Goal: Information Seeking & Learning: Find specific fact

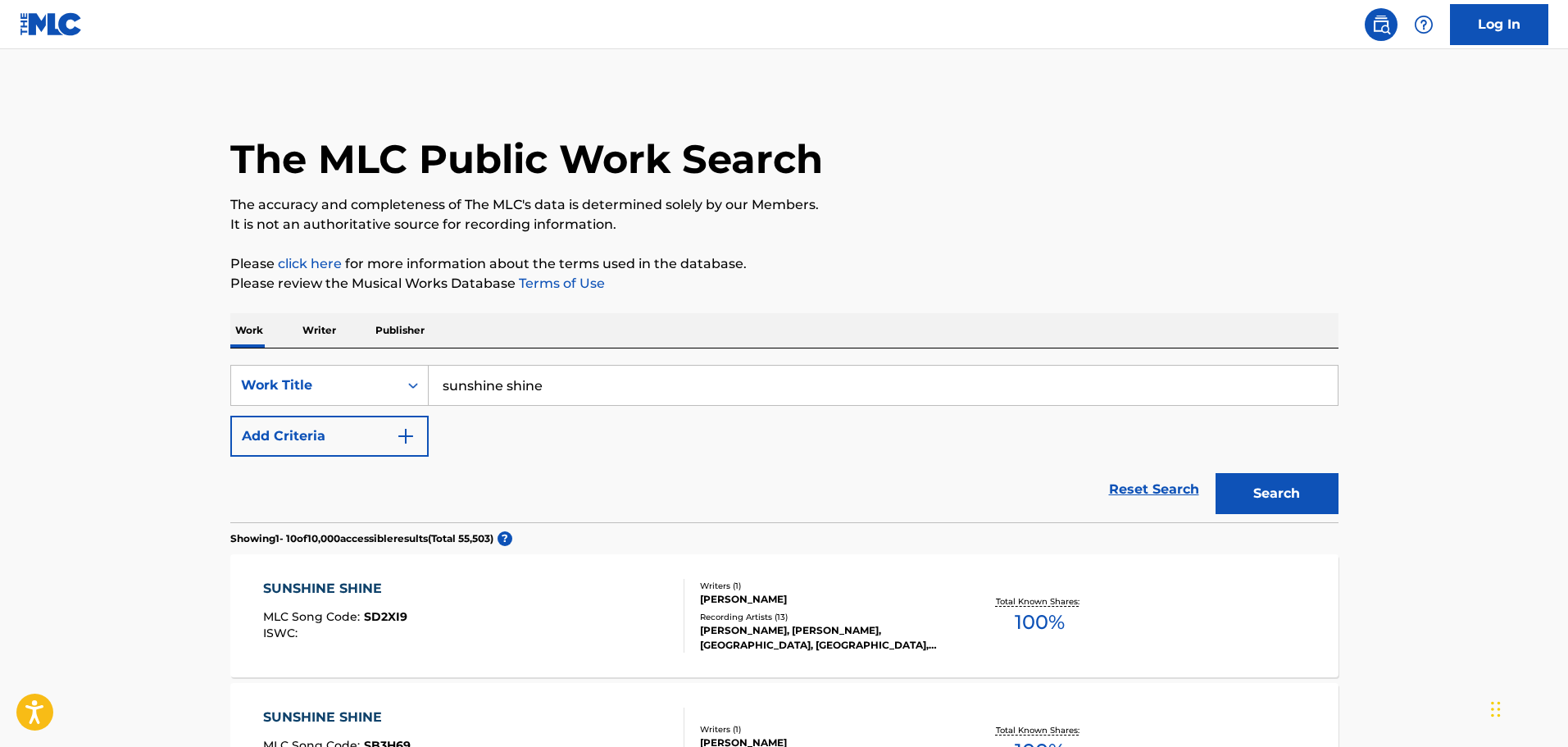
click at [417, 441] on button "Add Criteria" at bounding box center [330, 436] width 199 height 41
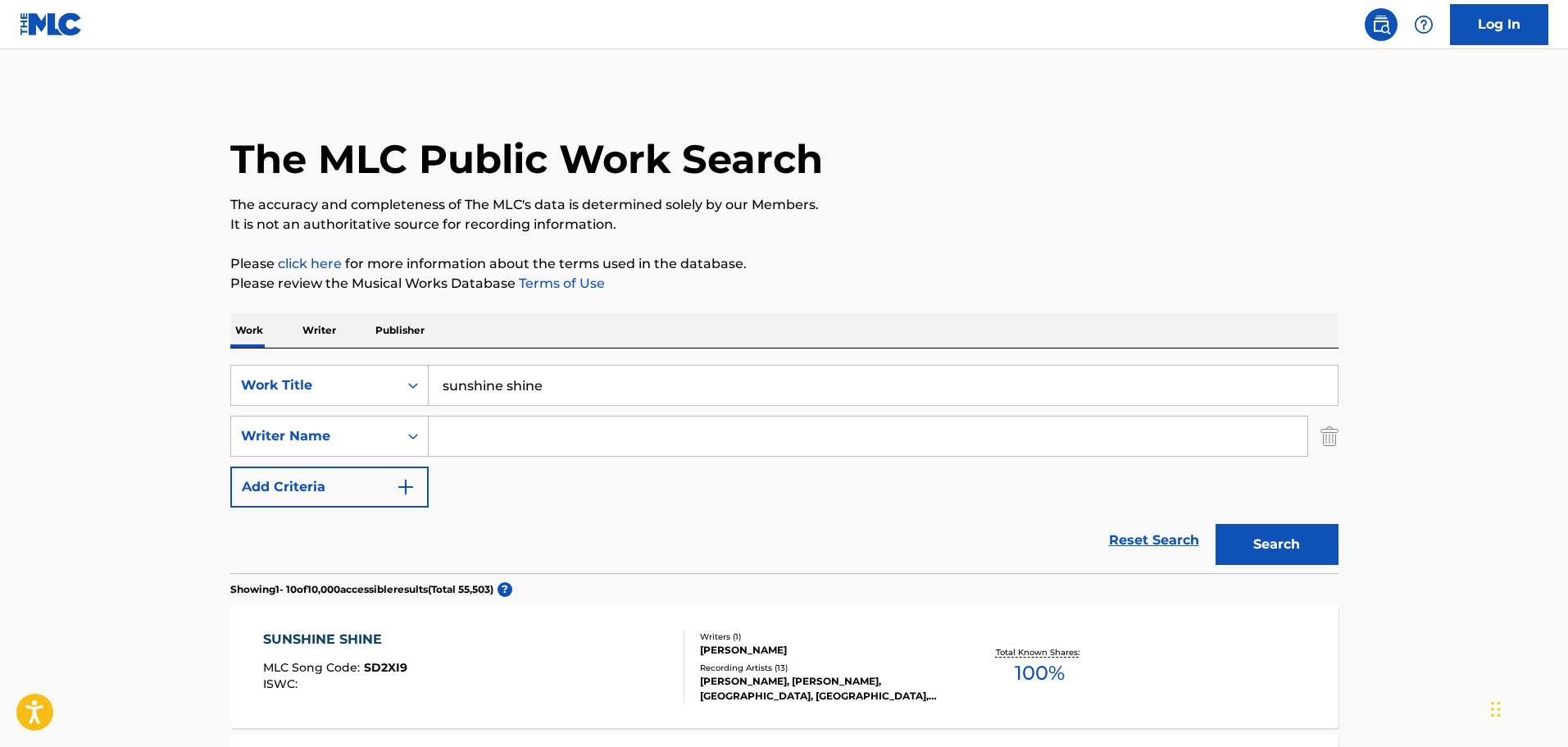
click at [487, 434] on input "Search Form" at bounding box center [869, 436] width 879 height 39
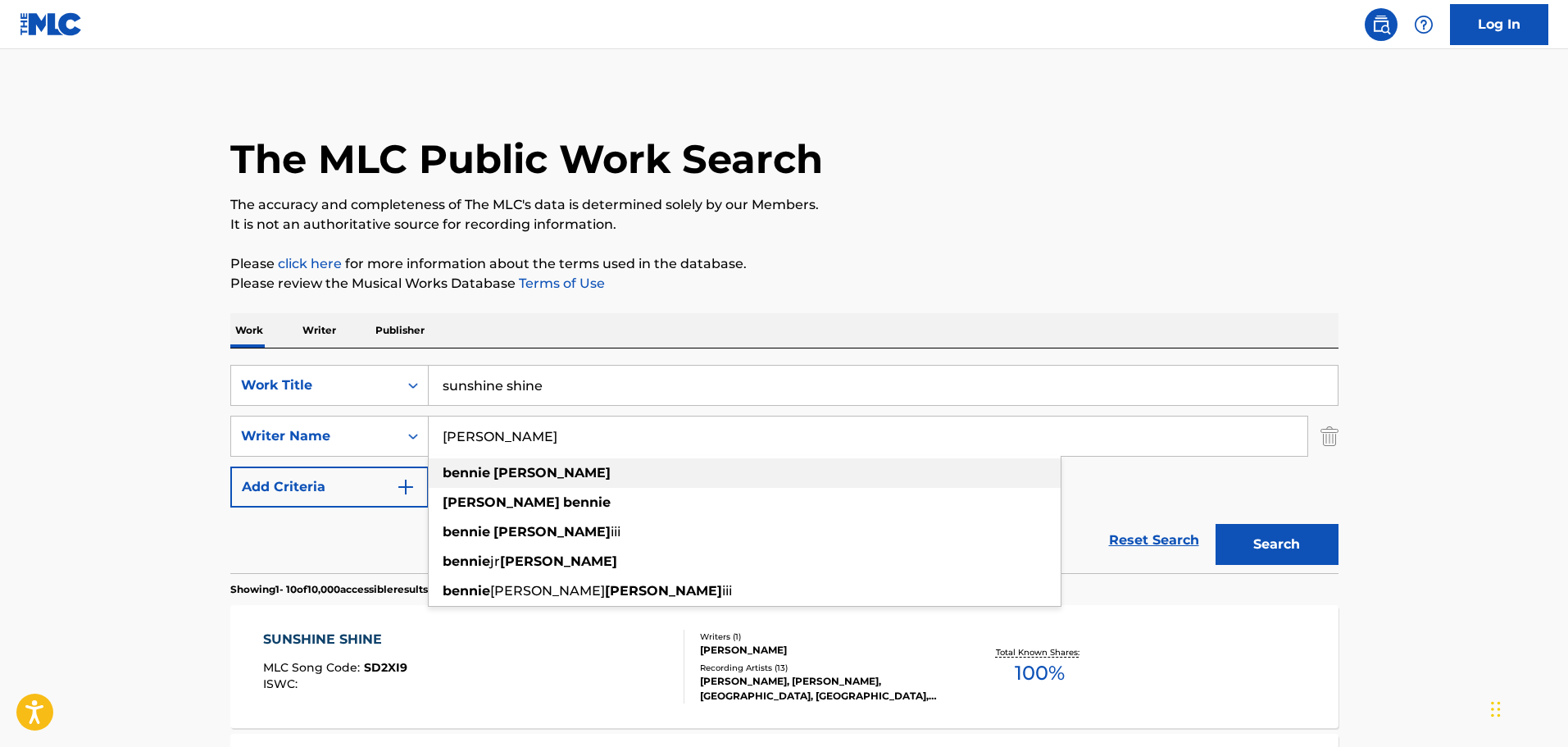
click at [513, 464] on div "[PERSON_NAME]" at bounding box center [745, 473] width 632 height 30
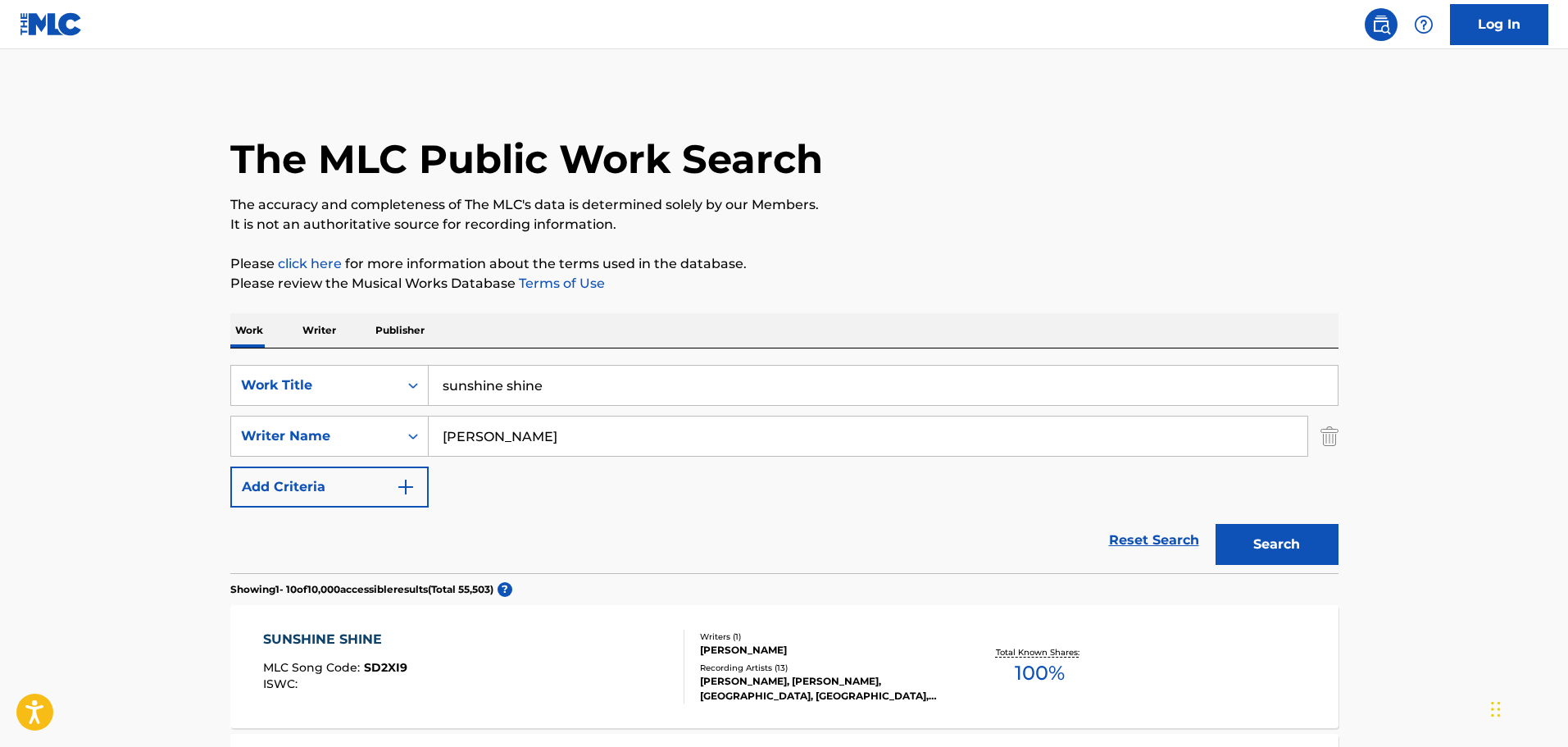
click at [1304, 532] on button "Search" at bounding box center [1277, 544] width 123 height 41
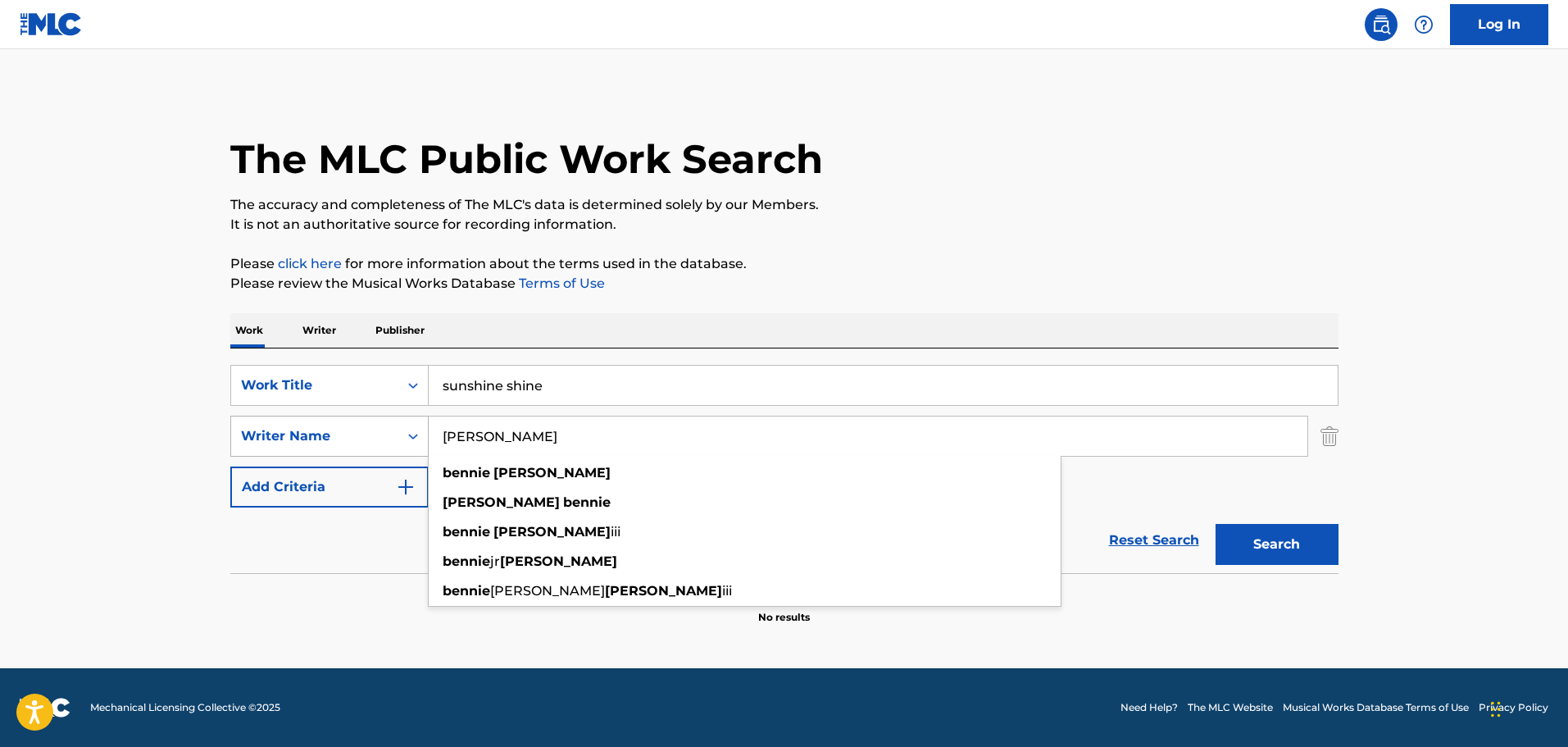
drag, startPoint x: 555, startPoint y: 440, endPoint x: 416, endPoint y: 442, distance: 139.0
click at [416, 442] on div "SearchWithCriteria82853e16-721d-4f32-b6ee-49f4d68b9361 Writer Name [PERSON_NAME…" at bounding box center [784, 436] width 1108 height 41
click at [499, 532] on strong "[PERSON_NAME]" at bounding box center [552, 531] width 117 height 16
type input "[PERSON_NAME]"
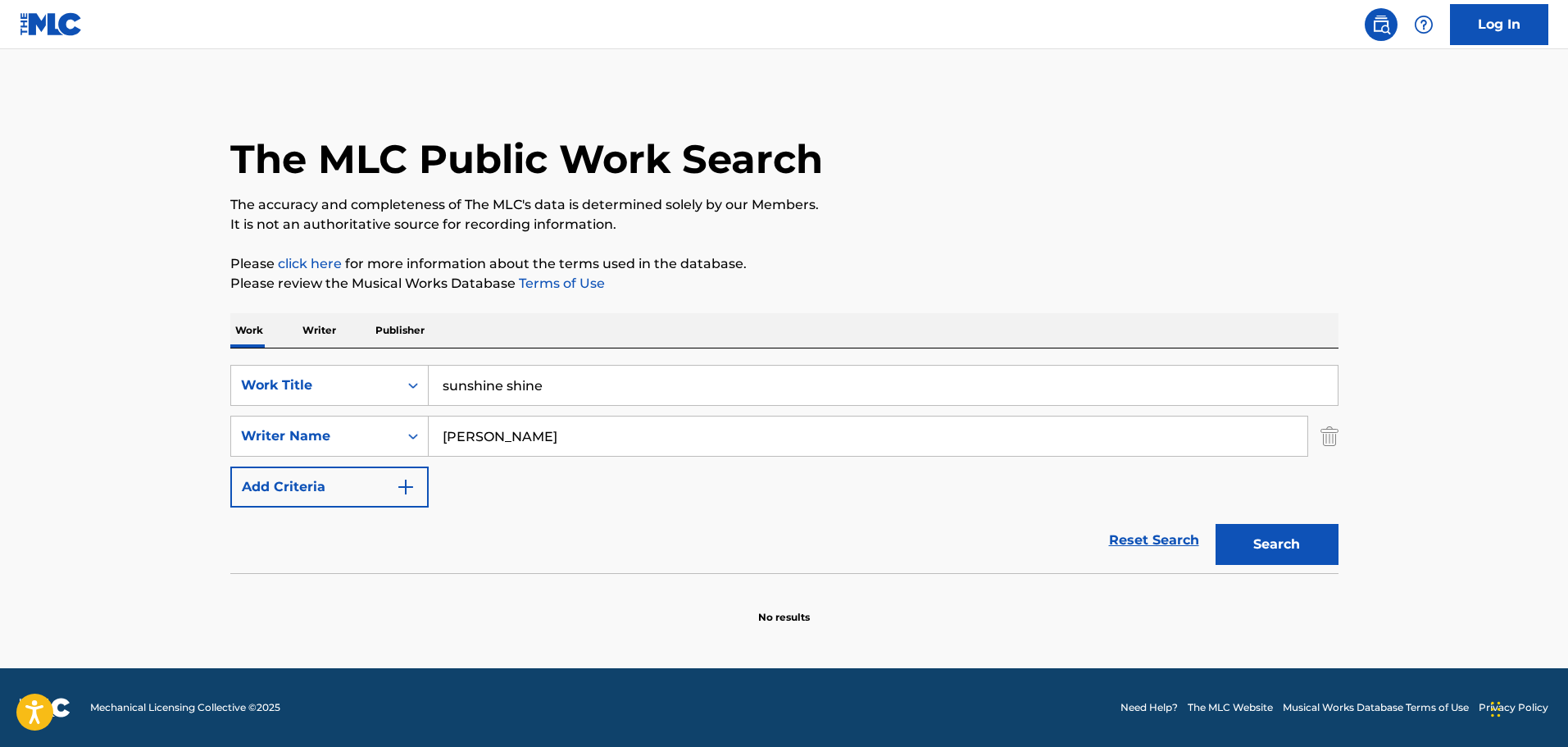
click at [1300, 537] on button "Search" at bounding box center [1277, 544] width 123 height 41
drag, startPoint x: 577, startPoint y: 439, endPoint x: 441, endPoint y: 437, distance: 136.0
click at [441, 437] on input "[PERSON_NAME]" at bounding box center [869, 436] width 879 height 39
click at [409, 437] on icon "Search Form" at bounding box center [413, 437] width 17 height 17
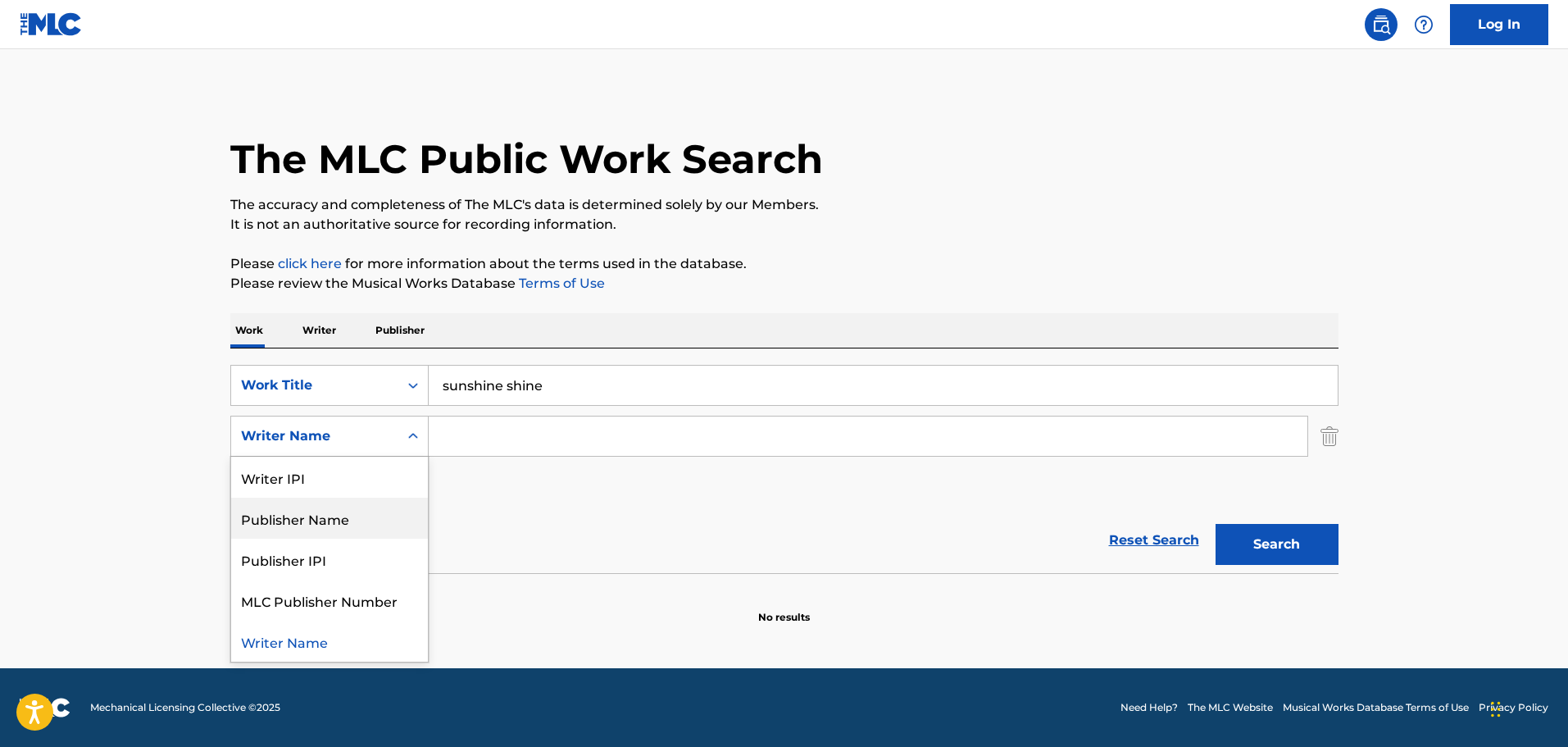
click at [377, 524] on div "Publisher Name" at bounding box center [330, 518] width 197 height 41
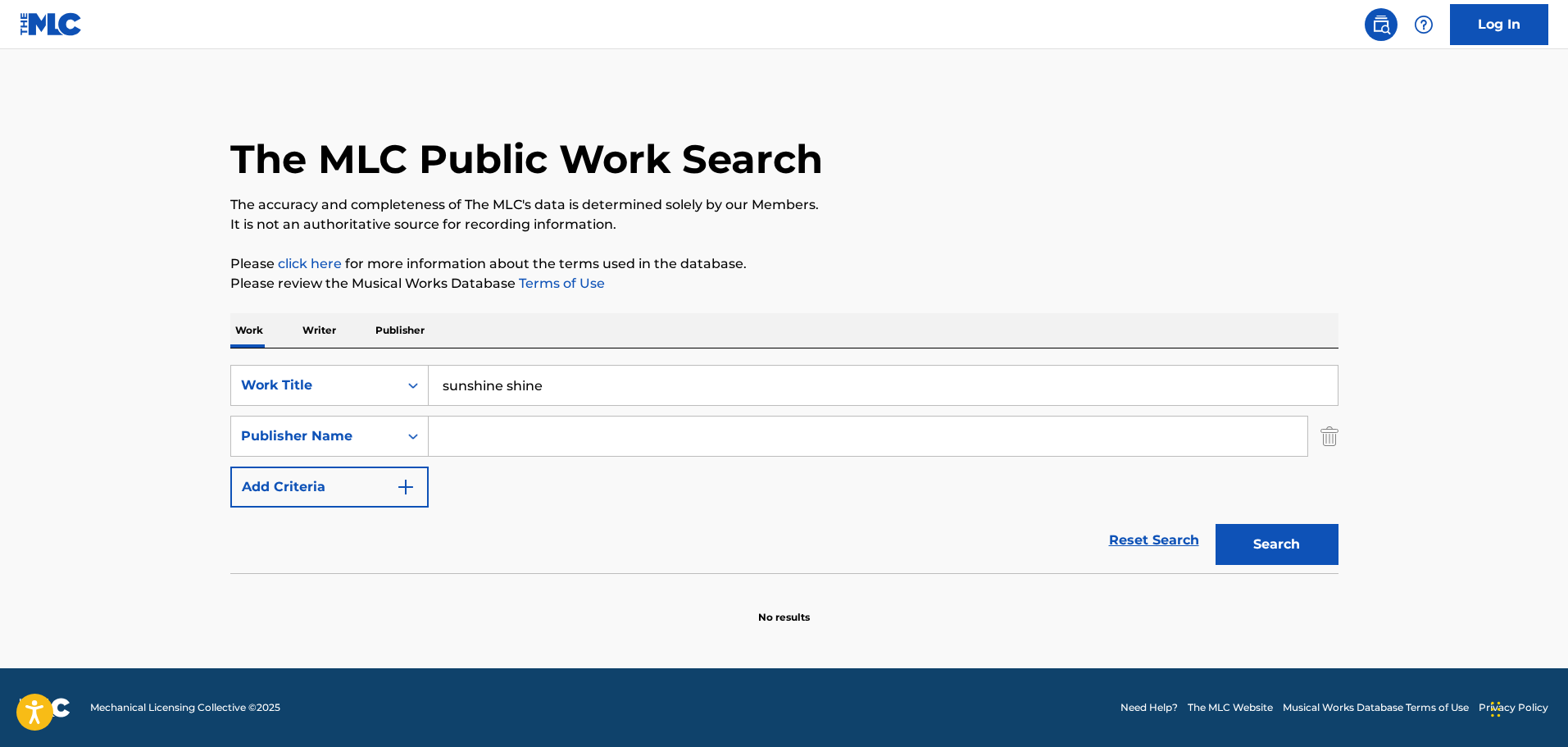
click at [513, 423] on input "Search Form" at bounding box center [869, 436] width 879 height 39
click at [1291, 553] on button "Search" at bounding box center [1277, 544] width 123 height 41
click at [485, 437] on input "blancotheory" at bounding box center [869, 436] width 879 height 39
type input "[PERSON_NAME] theory"
click at [601, 474] on div "[PERSON_NAME] theory" at bounding box center [745, 473] width 632 height 30
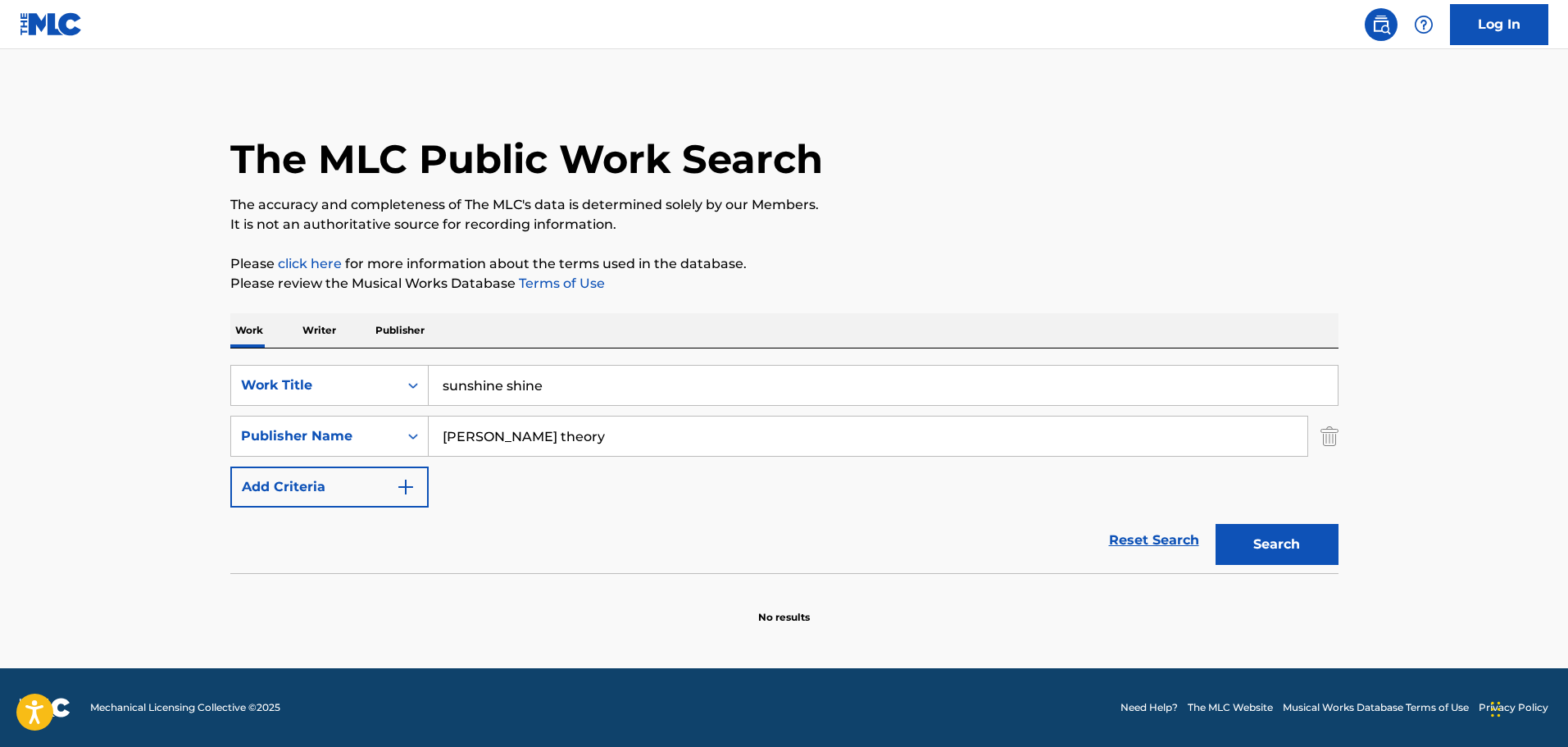
click at [1262, 547] on button "Search" at bounding box center [1277, 544] width 123 height 41
drag, startPoint x: 573, startPoint y: 443, endPoint x: 421, endPoint y: 448, distance: 152.1
click at [421, 448] on div "SearchWithCriteriaadf8bf4d-de2c-4472-8a16-d94fc69fdd26 Publisher Name [PERSON_N…" at bounding box center [784, 436] width 1108 height 41
click at [1259, 531] on button "Search" at bounding box center [1277, 544] width 123 height 41
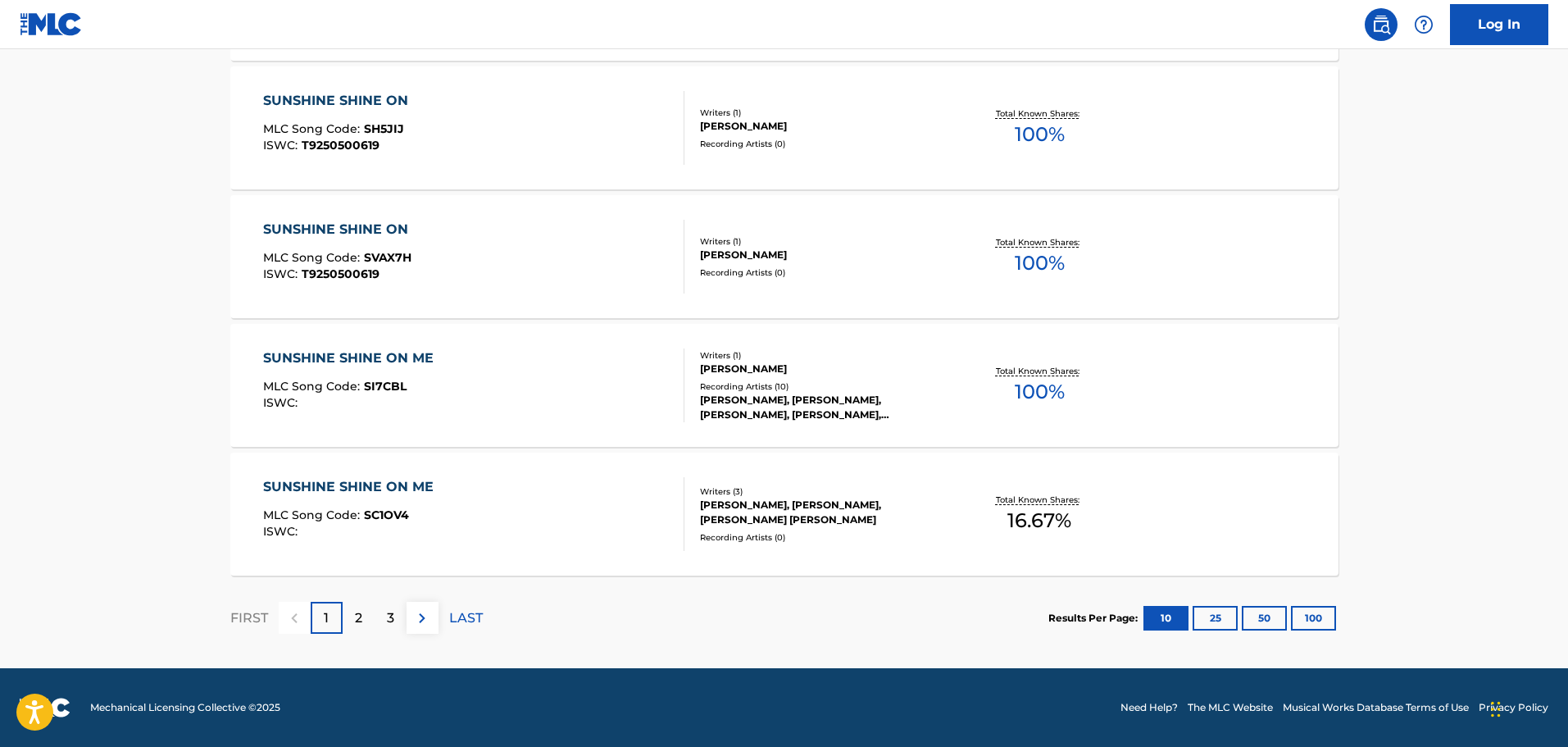
click at [383, 621] on div "3" at bounding box center [390, 618] width 32 height 32
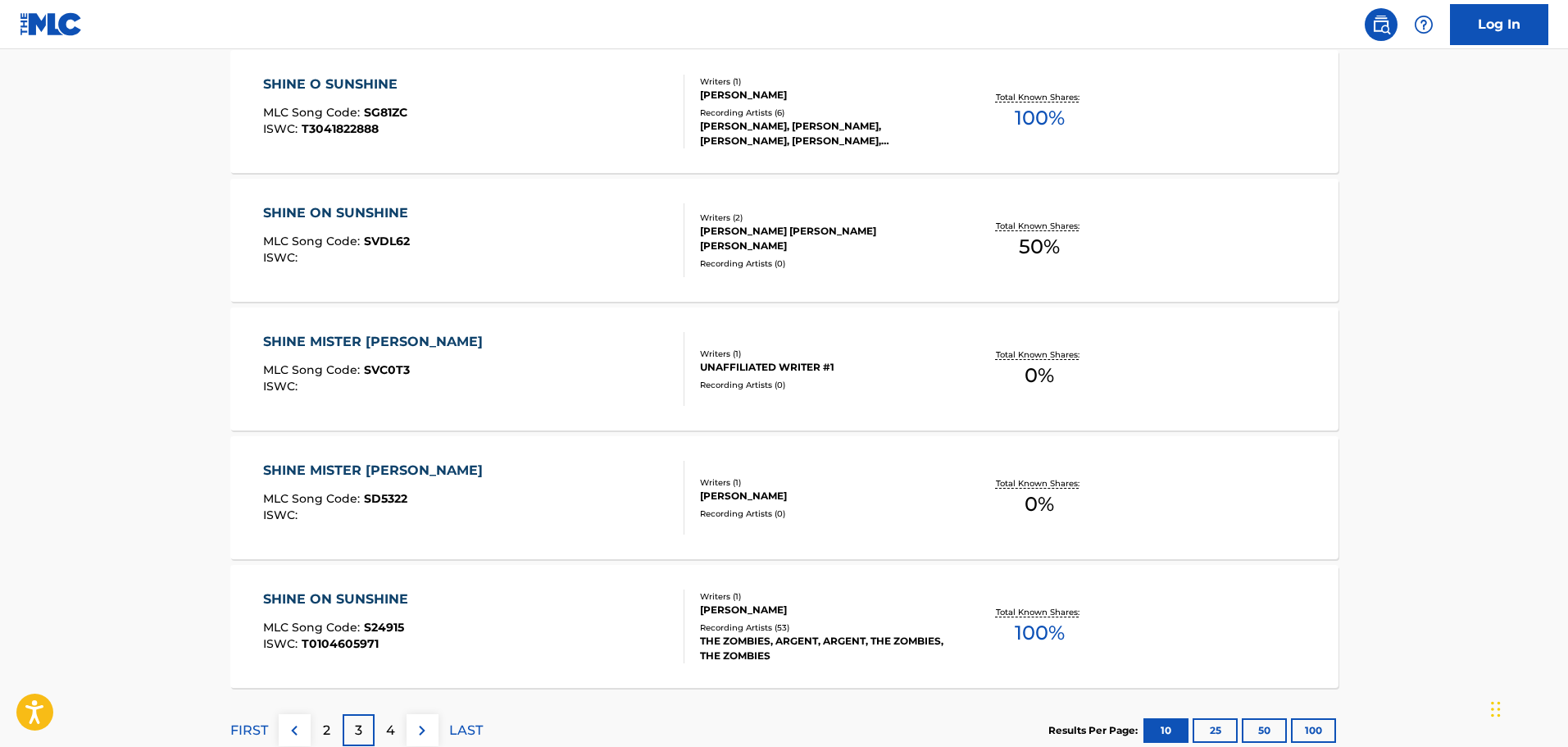
scroll to position [1311, 0]
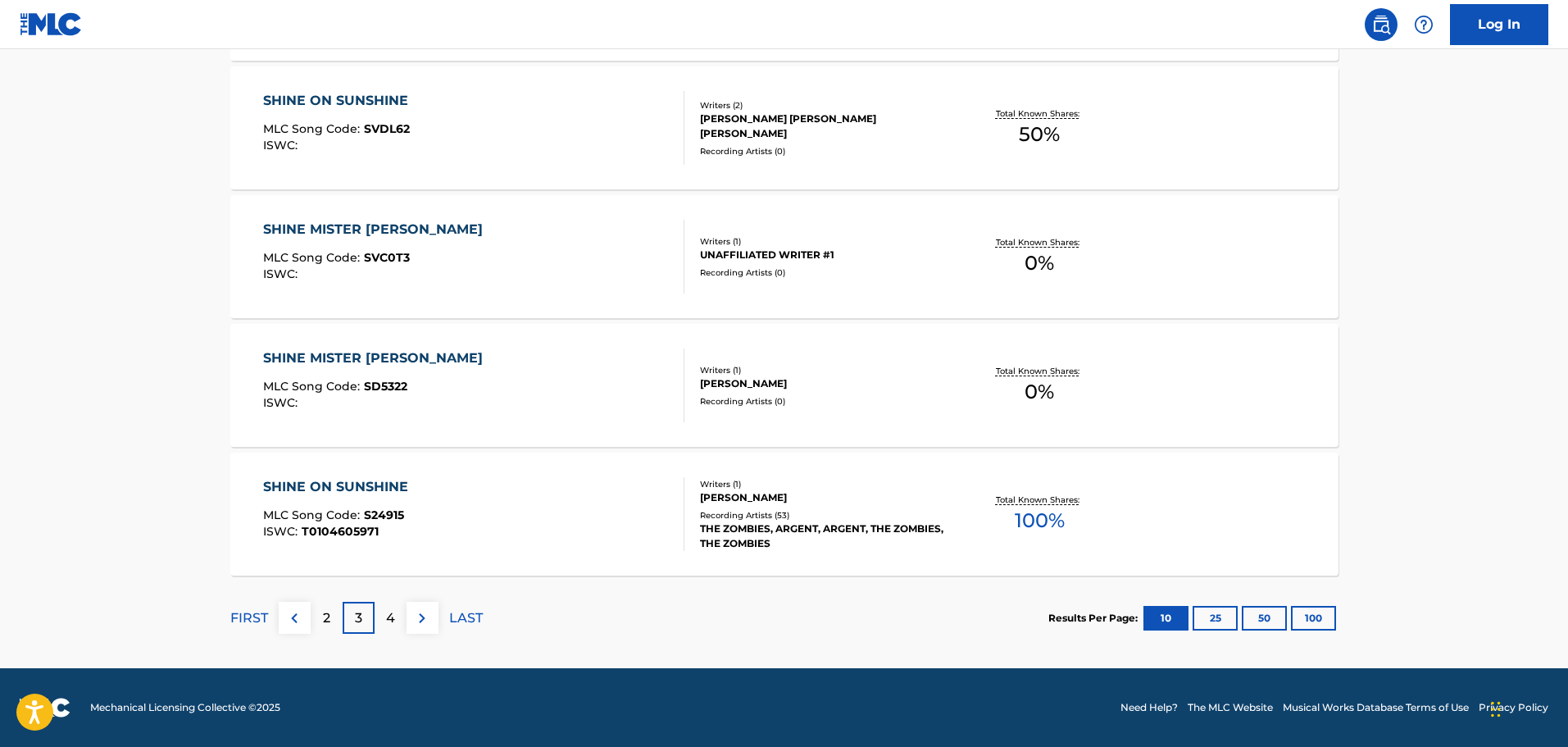
click at [323, 622] on p "2" at bounding box center [327, 618] width 7 height 20
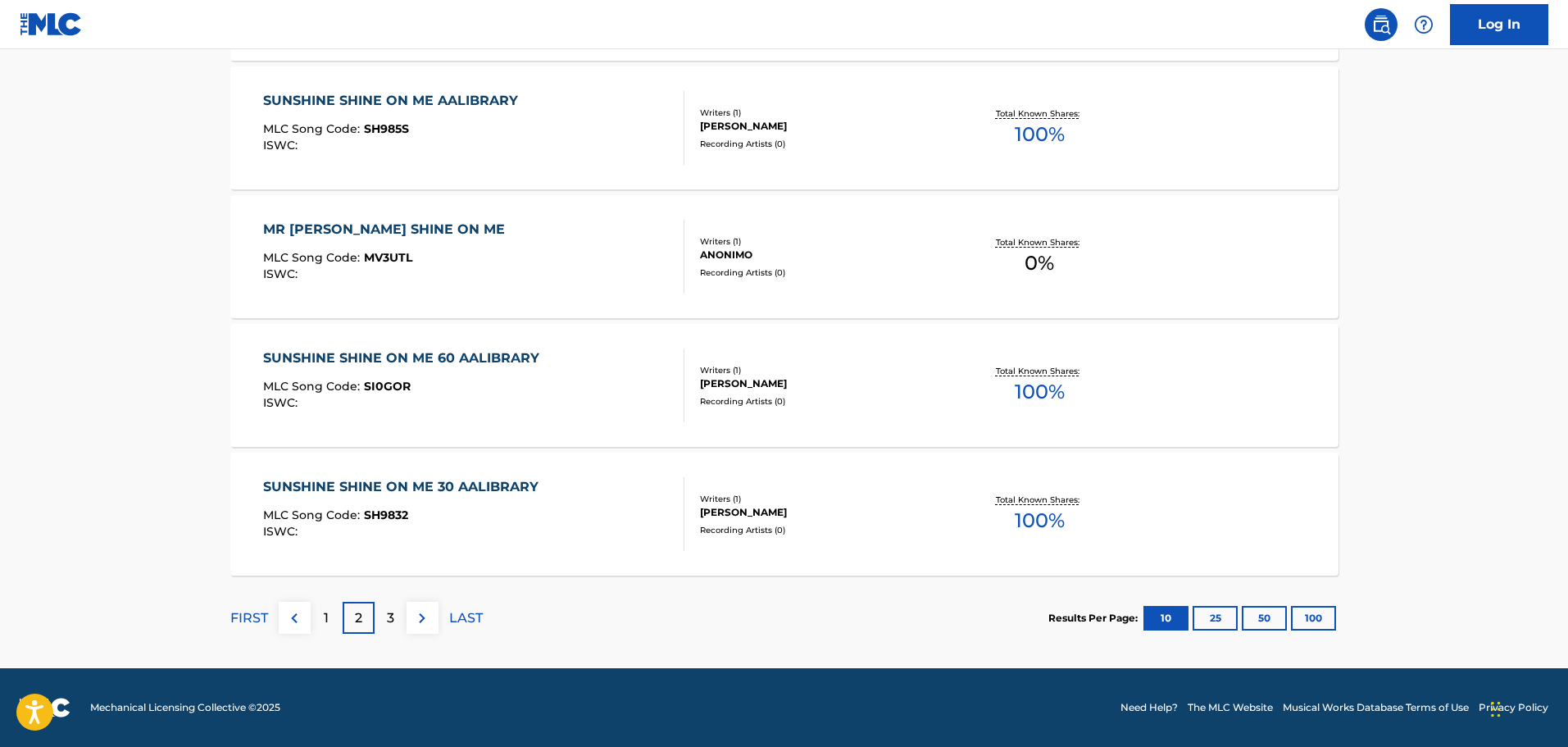
click at [388, 617] on p "3" at bounding box center [391, 618] width 7 height 20
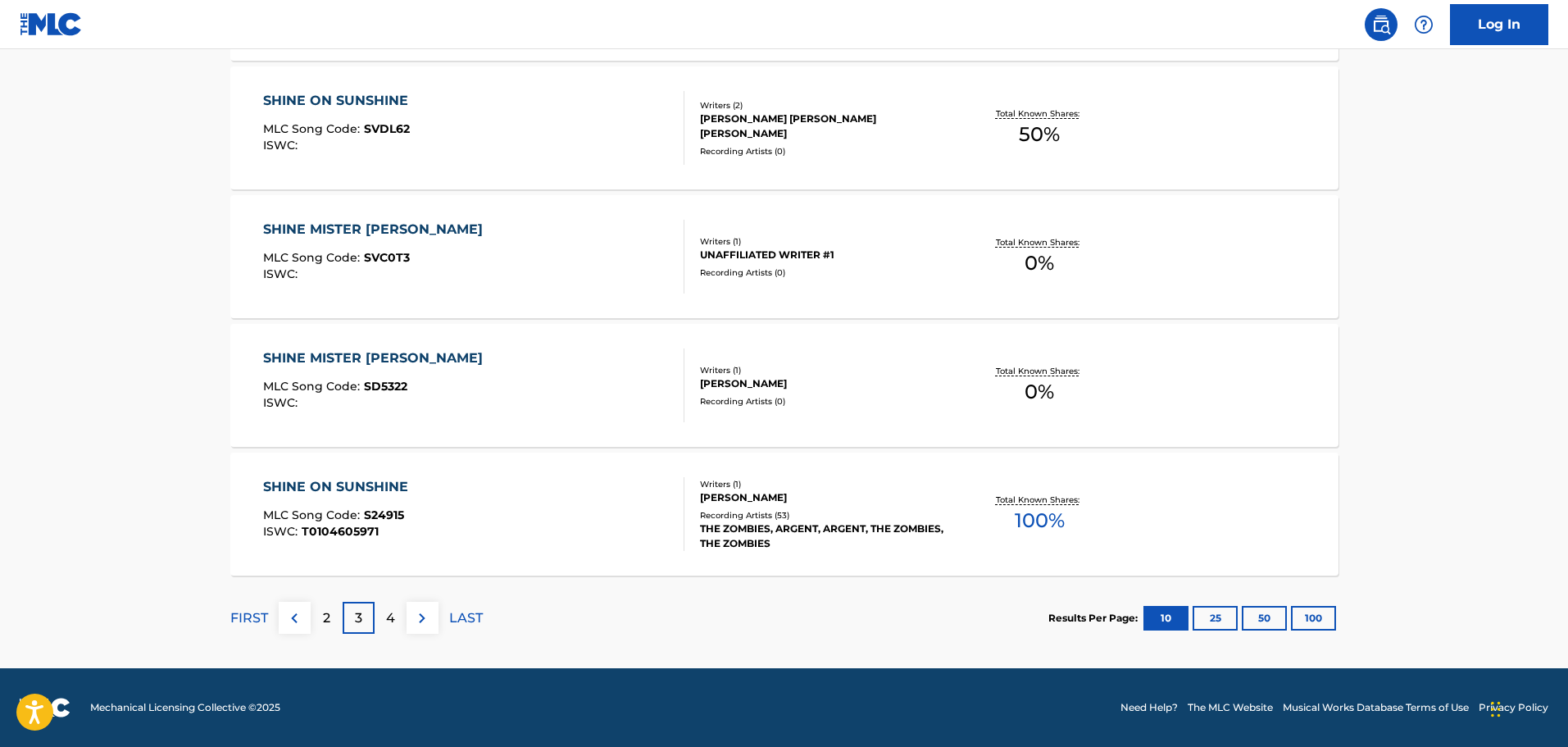
click at [333, 627] on div "2" at bounding box center [326, 618] width 32 height 32
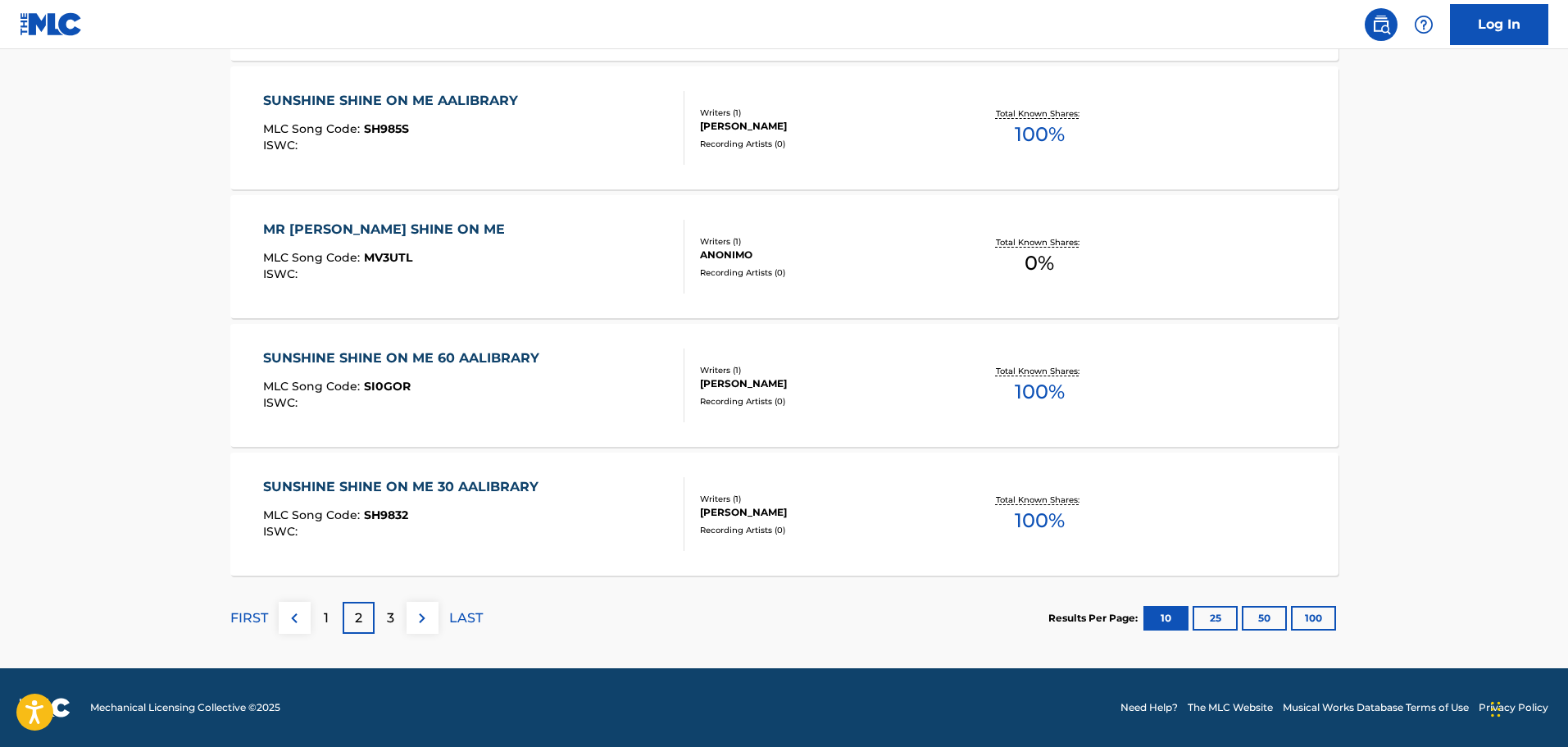
click at [334, 619] on div "1" at bounding box center [326, 618] width 32 height 32
